Goal: Find specific page/section: Find specific page/section

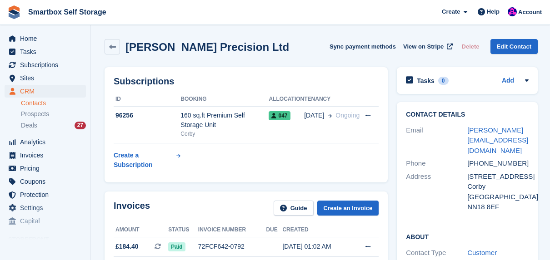
scroll to position [145, 0]
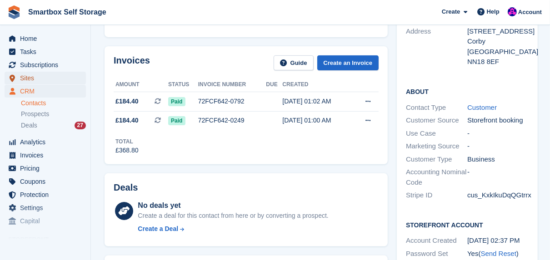
click at [24, 78] on span "Sites" at bounding box center [47, 78] width 55 height 13
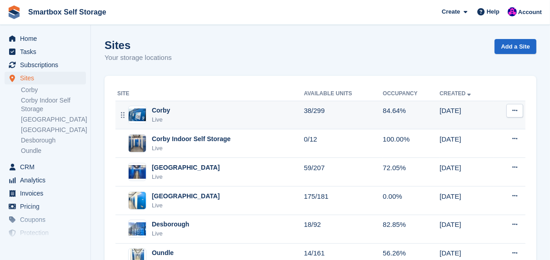
click at [161, 111] on div "Corby" at bounding box center [161, 111] width 18 height 10
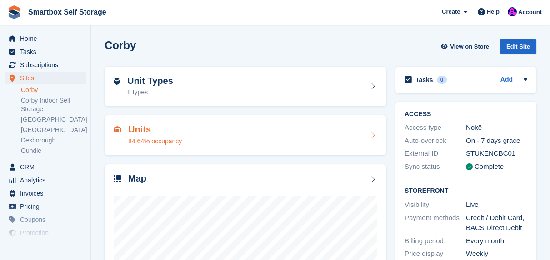
click at [137, 181] on h2 "Map" at bounding box center [137, 179] width 18 height 10
